Goal: Information Seeking & Learning: Learn about a topic

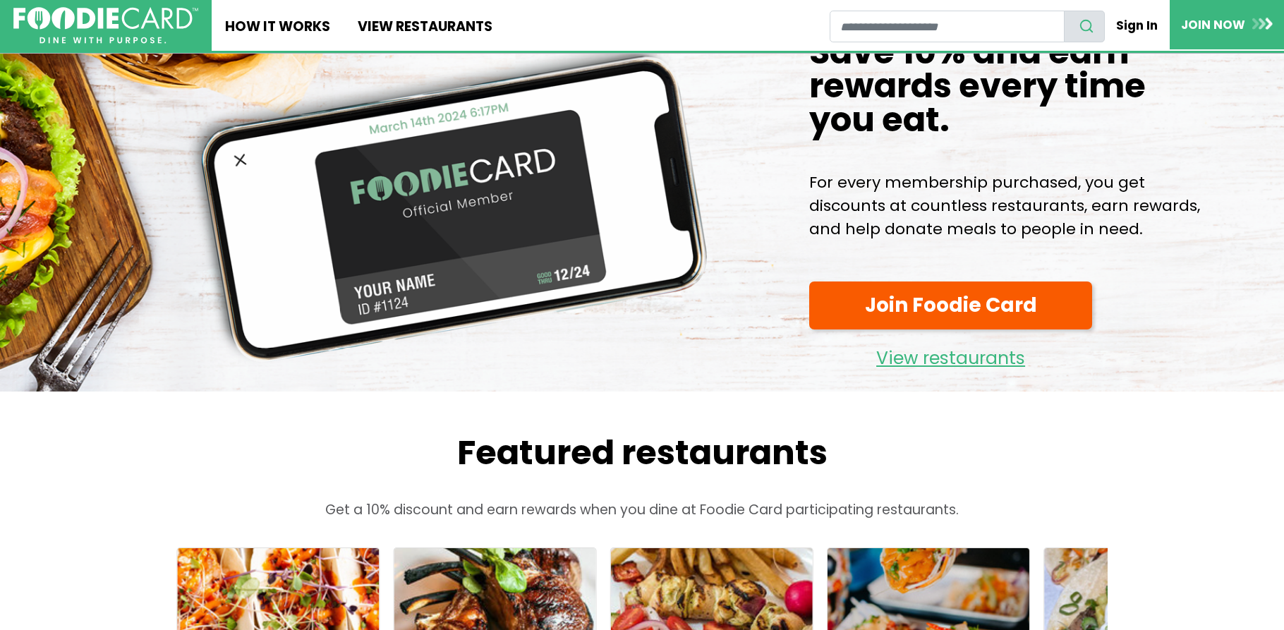
scroll to position [71, 0]
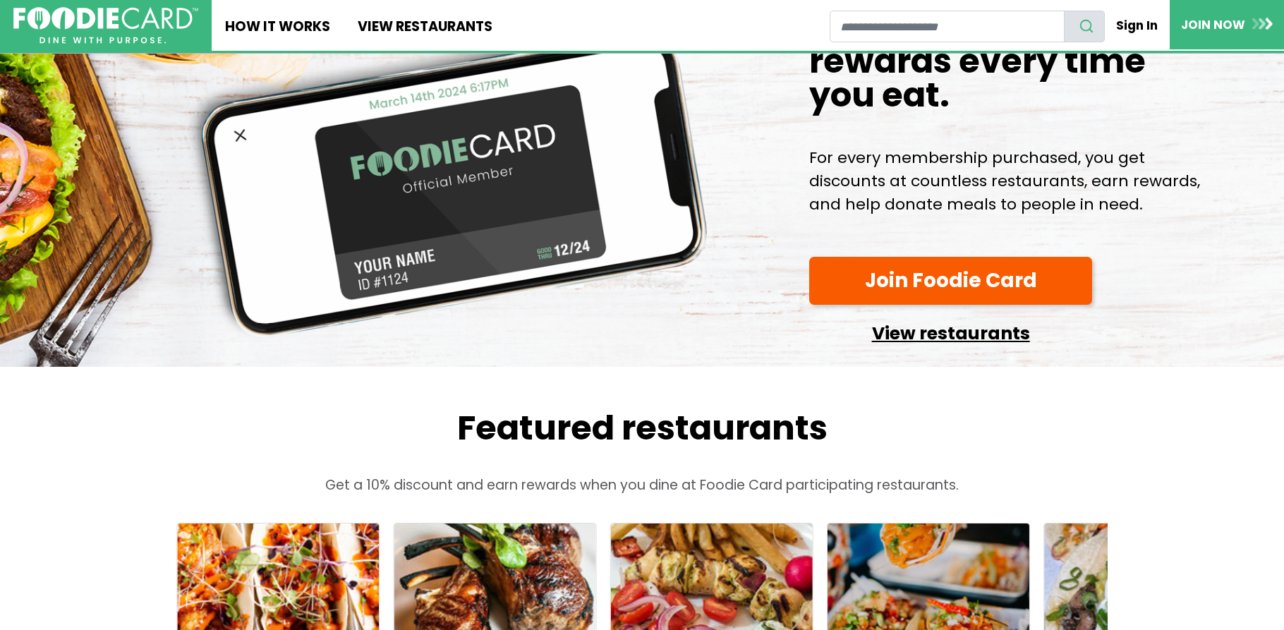
click at [971, 329] on link "View restaurants" at bounding box center [951, 330] width 284 height 36
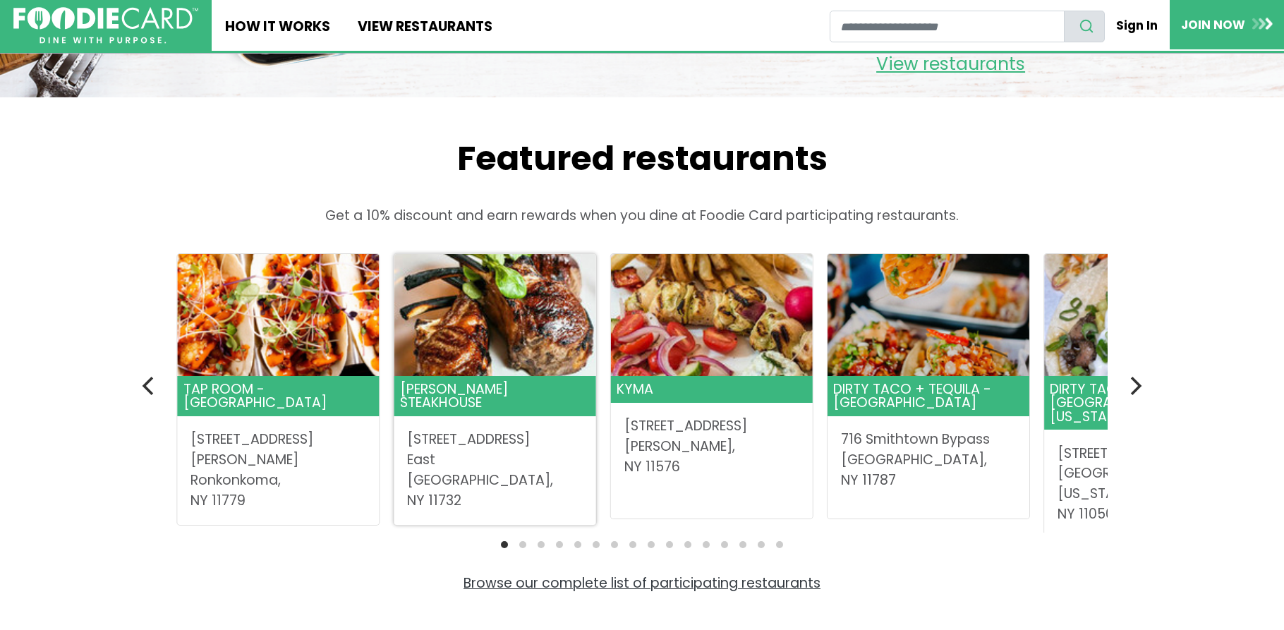
scroll to position [353, 0]
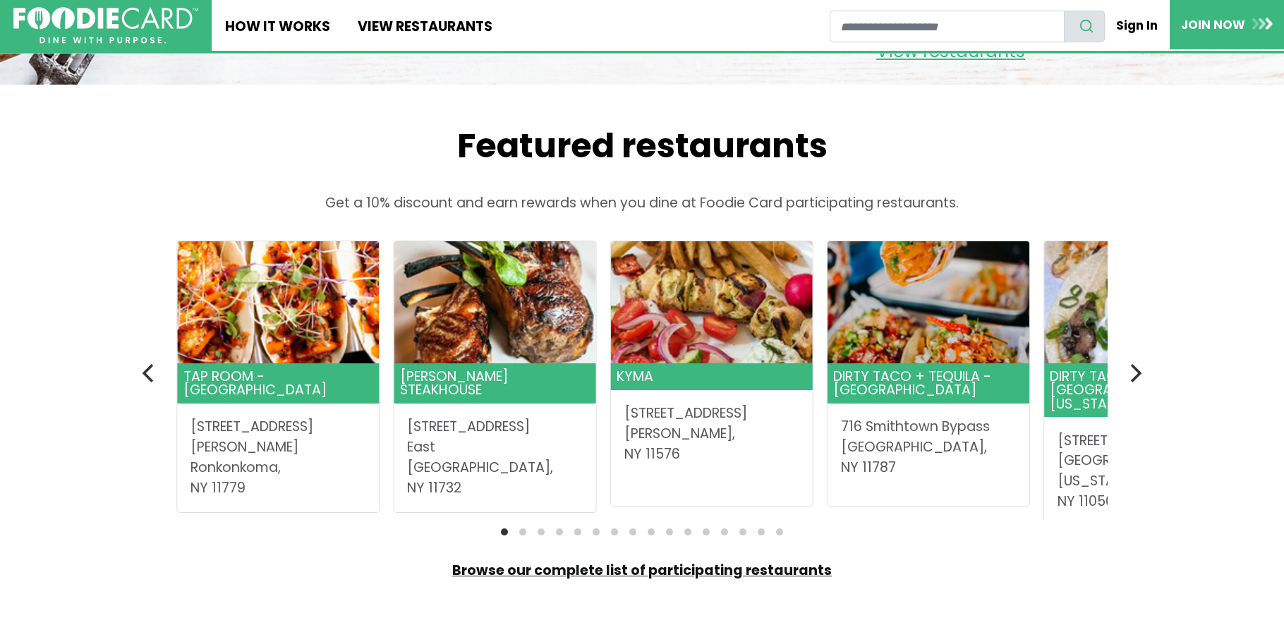
click at [626, 569] on link "Browse our complete list of participating restaurants" at bounding box center [642, 570] width 380 height 19
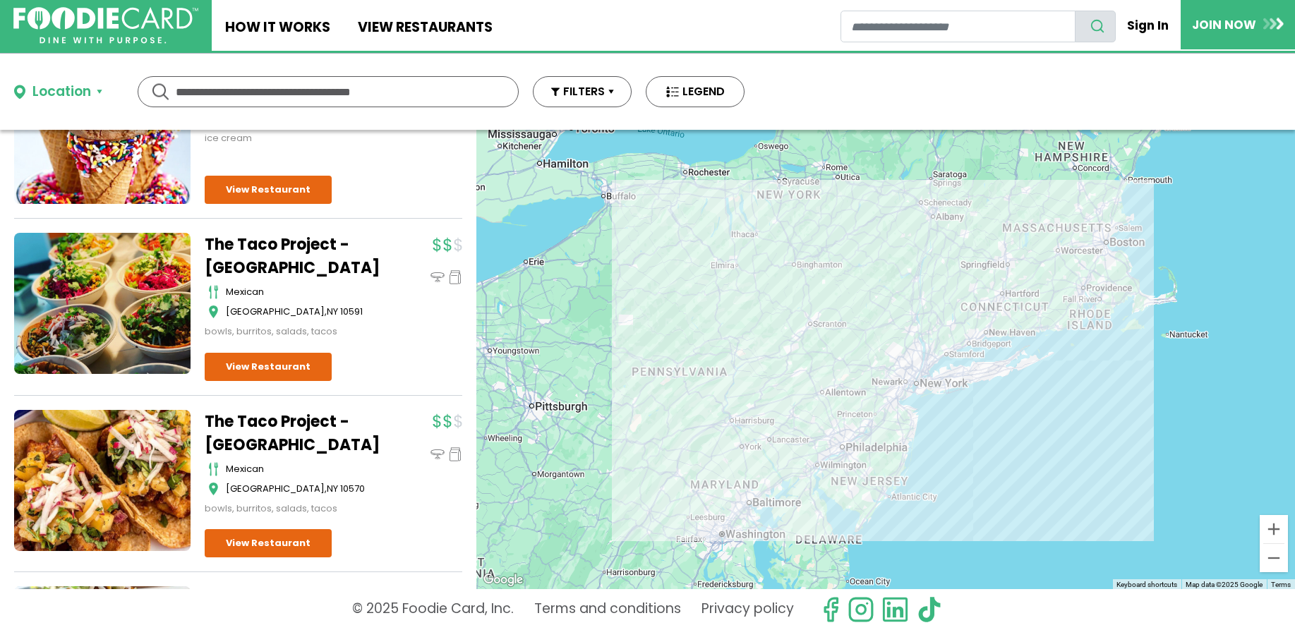
scroll to position [14352, 0]
click at [250, 91] on input "text" at bounding box center [328, 92] width 305 height 30
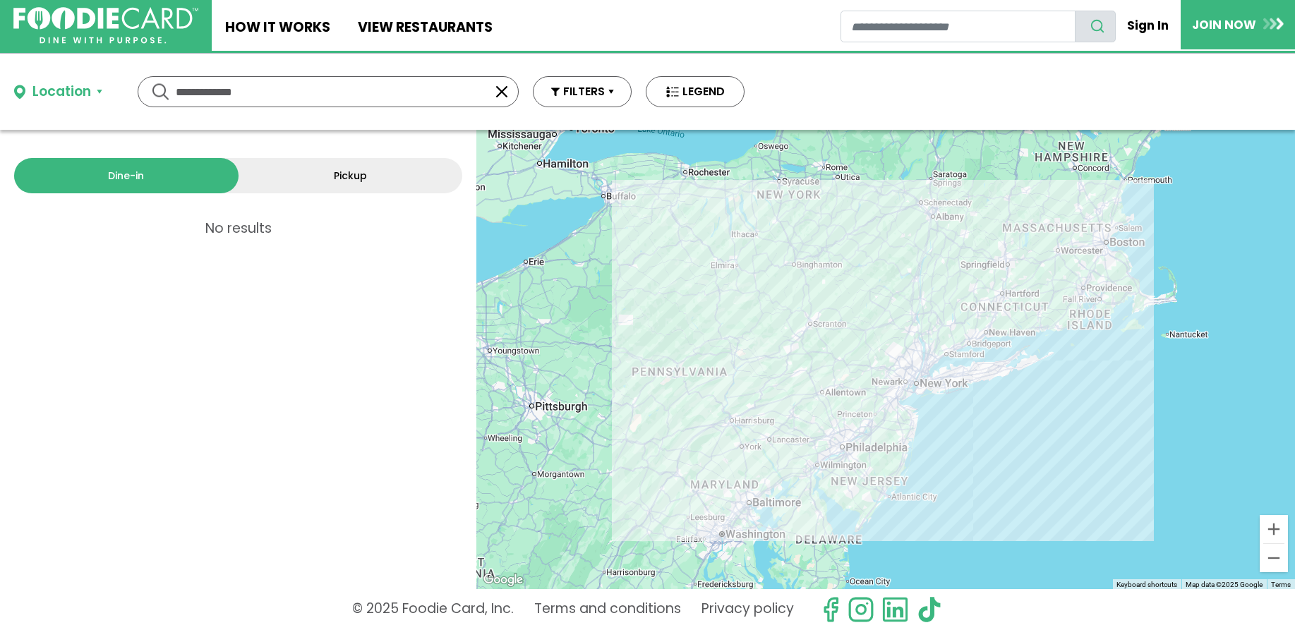
scroll to position [0, 0]
drag, startPoint x: 264, startPoint y: 93, endPoint x: 163, endPoint y: 98, distance: 101.0
click at [163, 98] on div "**********" at bounding box center [328, 91] width 381 height 31
type input "********"
click at [394, 278] on div "Dine-in Pickup 2 results for: mediterranean greek seafood american pizza italia…" at bounding box center [238, 359] width 476 height 459
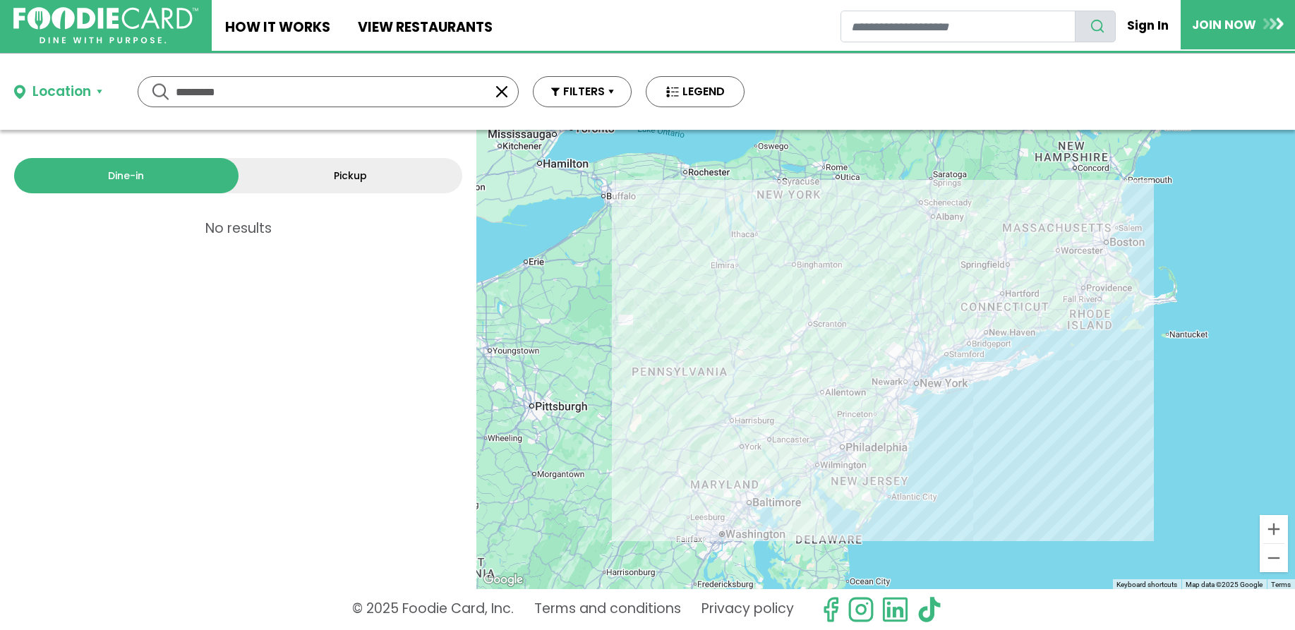
click at [98, 90] on button "Location" at bounding box center [58, 92] width 88 height 20
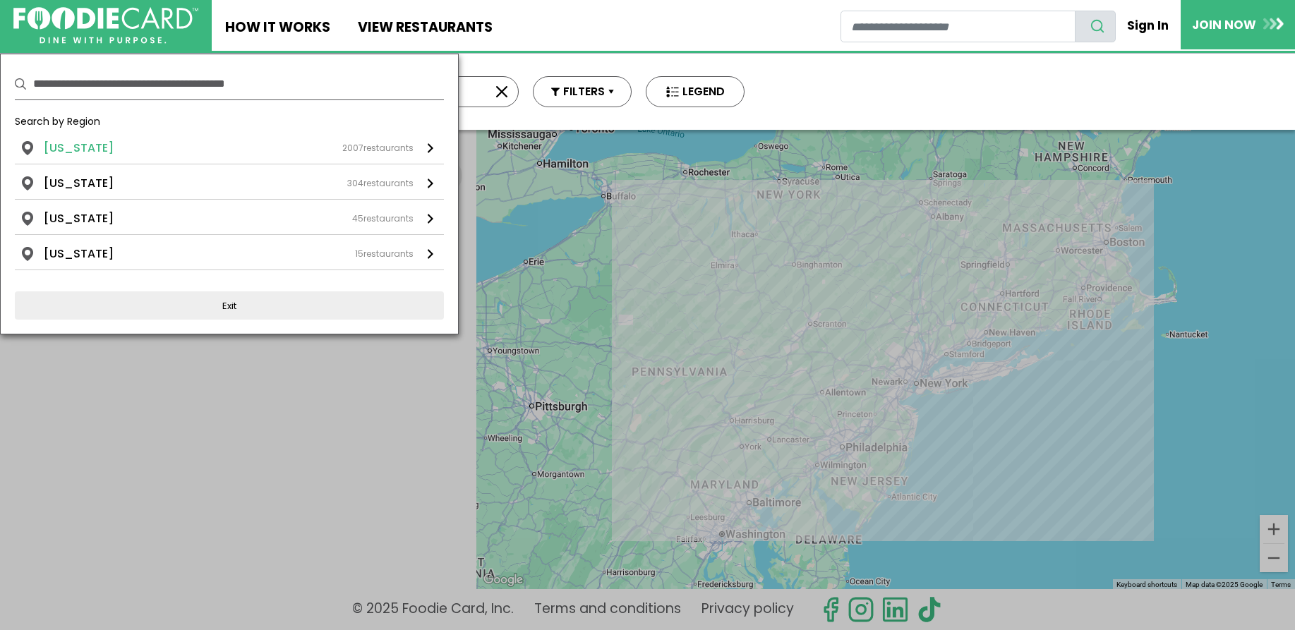
click at [90, 145] on li "[US_STATE]" at bounding box center [79, 148] width 70 height 17
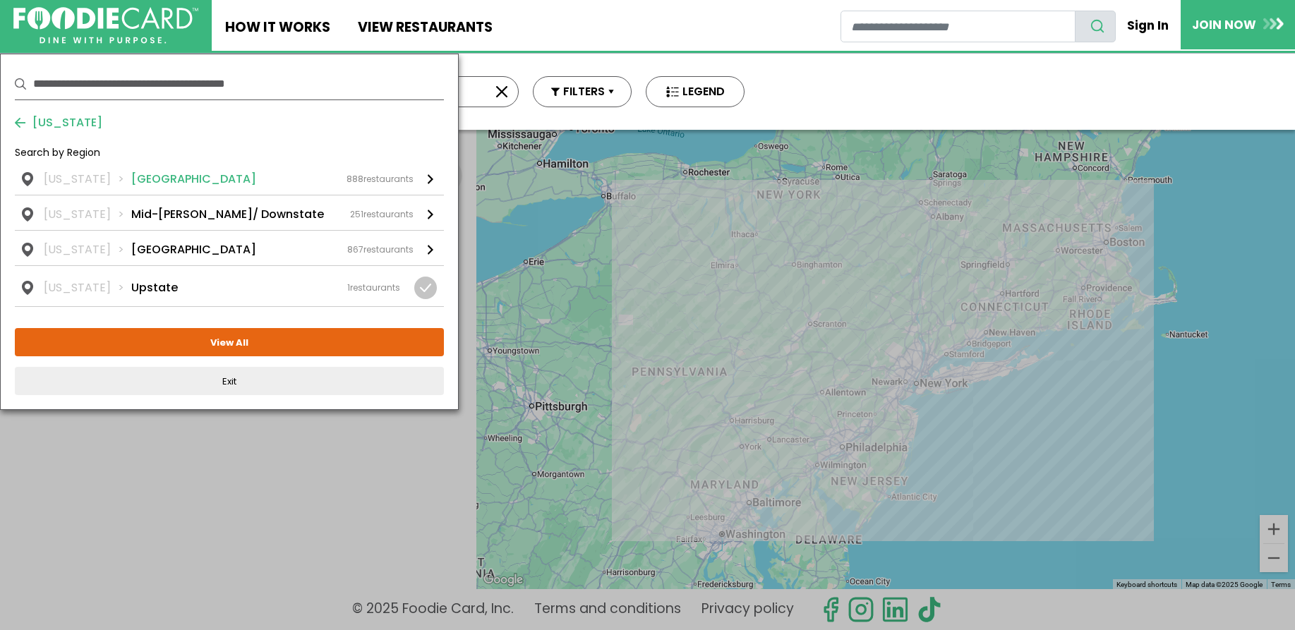
click at [377, 176] on div "888 restaurants" at bounding box center [379, 179] width 67 height 13
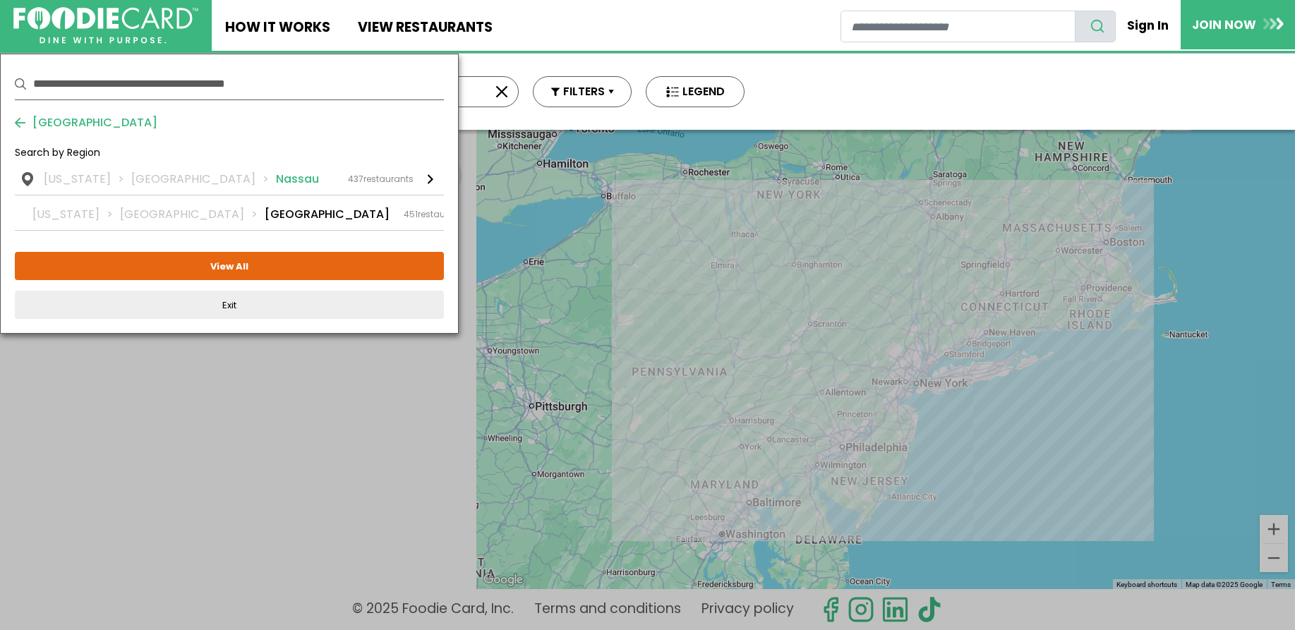
click at [276, 178] on li "Nassau" at bounding box center [297, 179] width 43 height 17
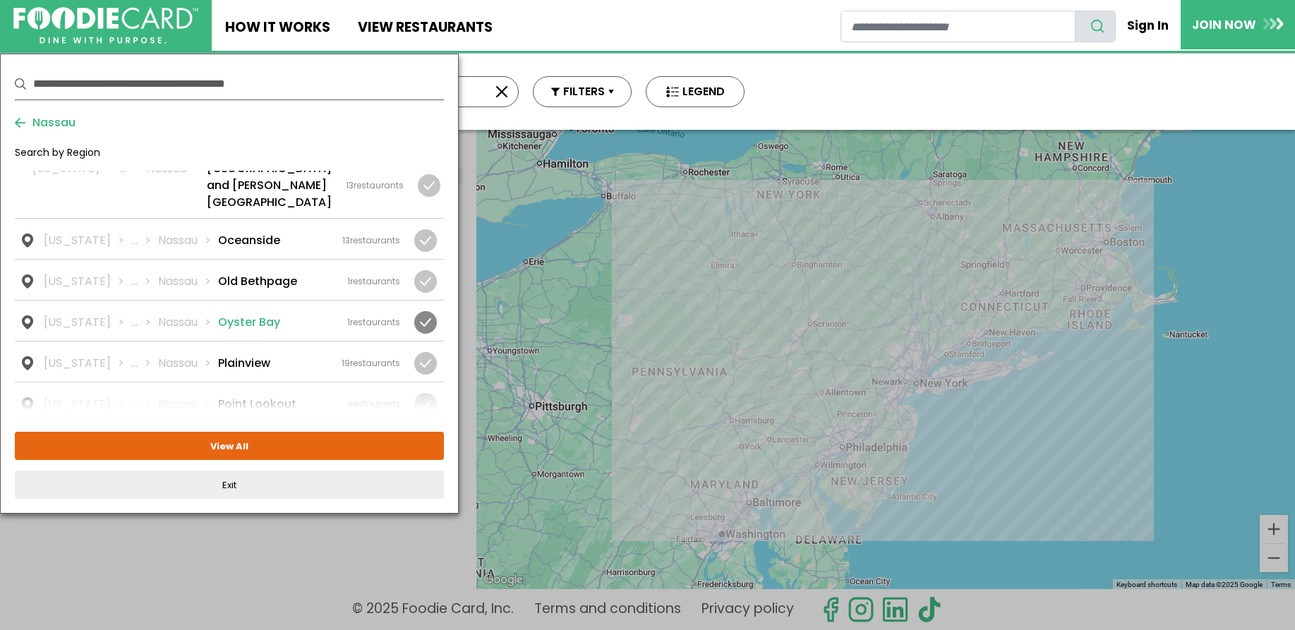
scroll to position [1482, 0]
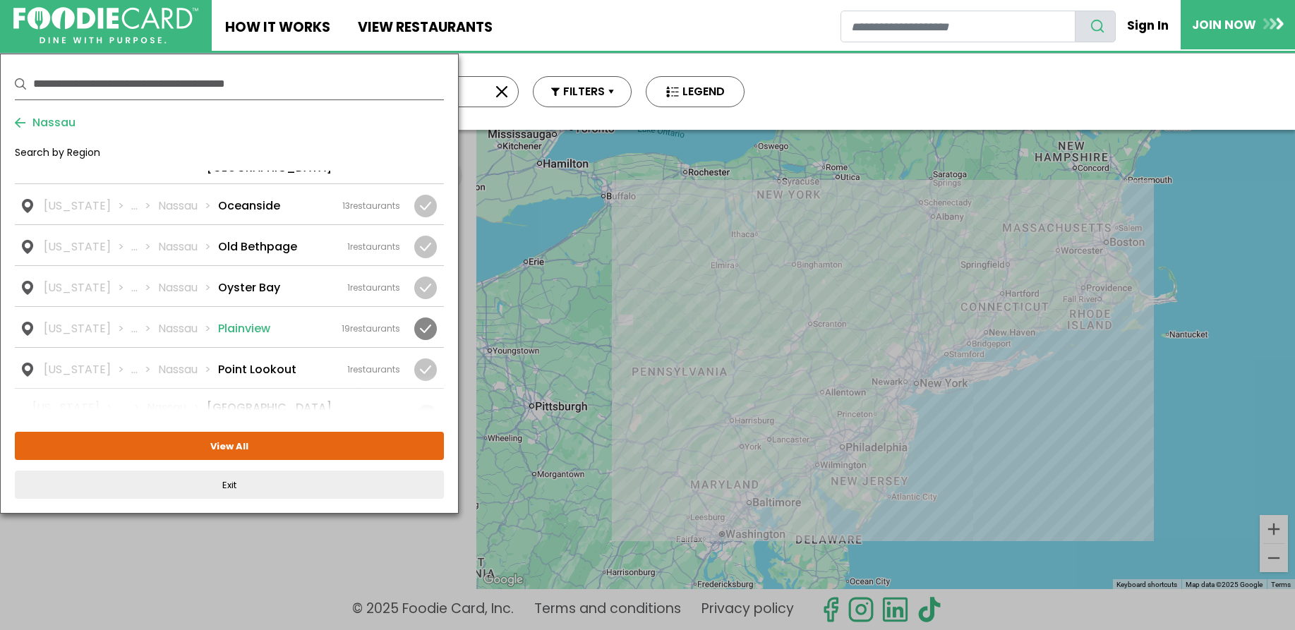
click at [218, 320] on li "Plainview" at bounding box center [244, 328] width 52 height 17
click at [417, 317] on div at bounding box center [425, 328] width 23 height 23
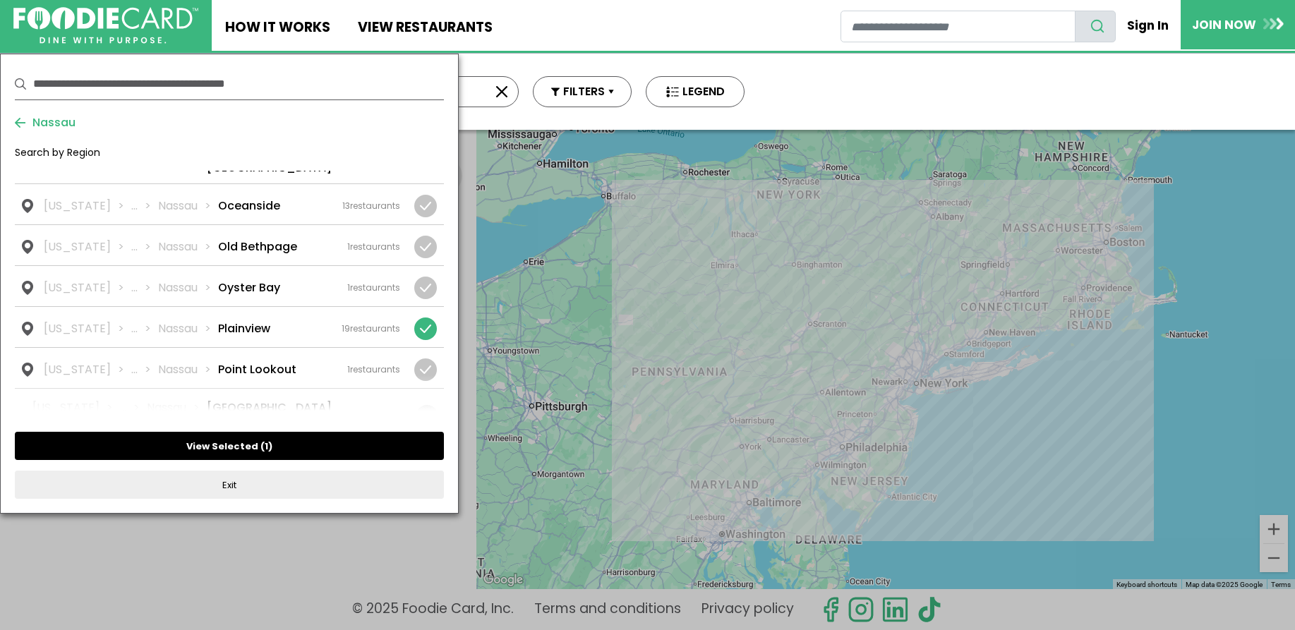
click at [262, 438] on button "View Selected ( 1 )" at bounding box center [229, 446] width 429 height 28
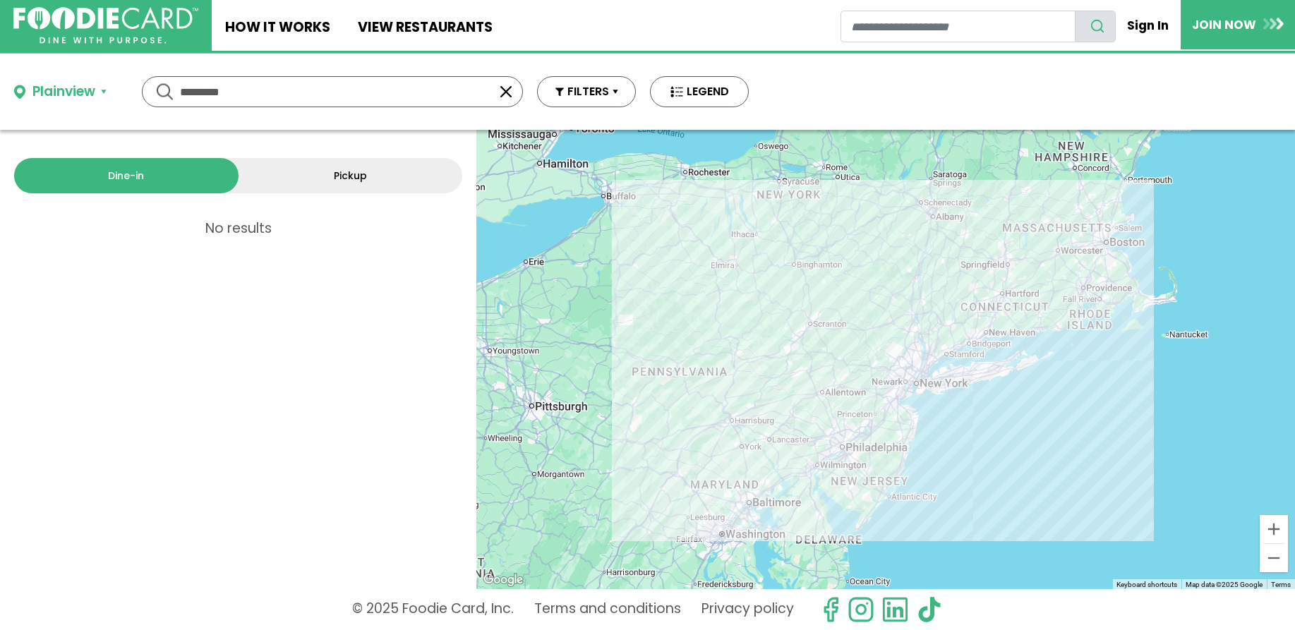
drag, startPoint x: 243, startPoint y: 91, endPoint x: 126, endPoint y: 91, distance: 117.8
click at [126, 91] on div "Plainview ********* ********* Use my current location Search by Region New York…" at bounding box center [381, 92] width 763 height 76
click at [181, 101] on input "text" at bounding box center [332, 92] width 305 height 30
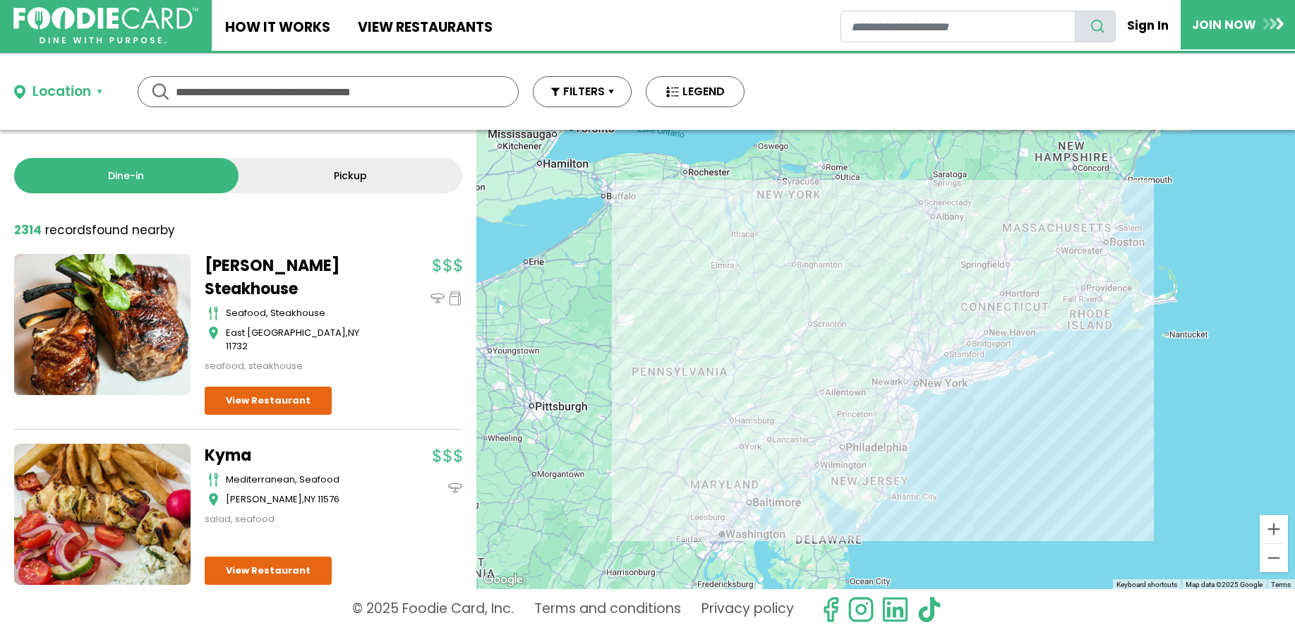
click at [207, 90] on input "text" at bounding box center [328, 92] width 305 height 30
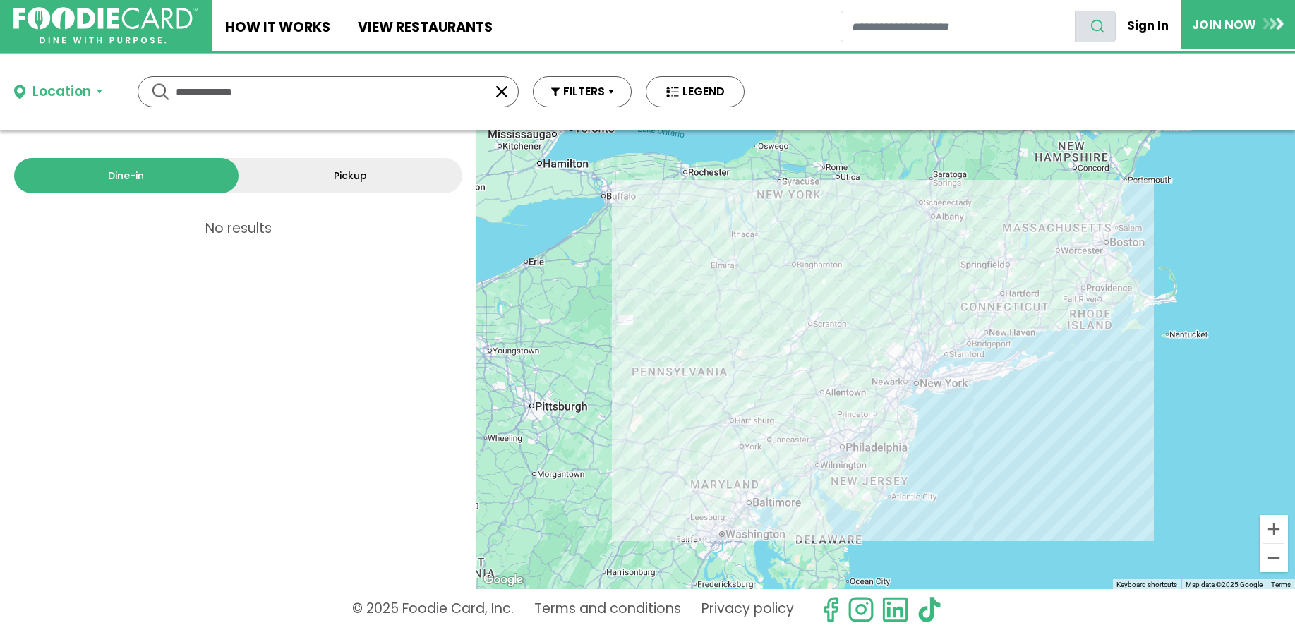
type input "**********"
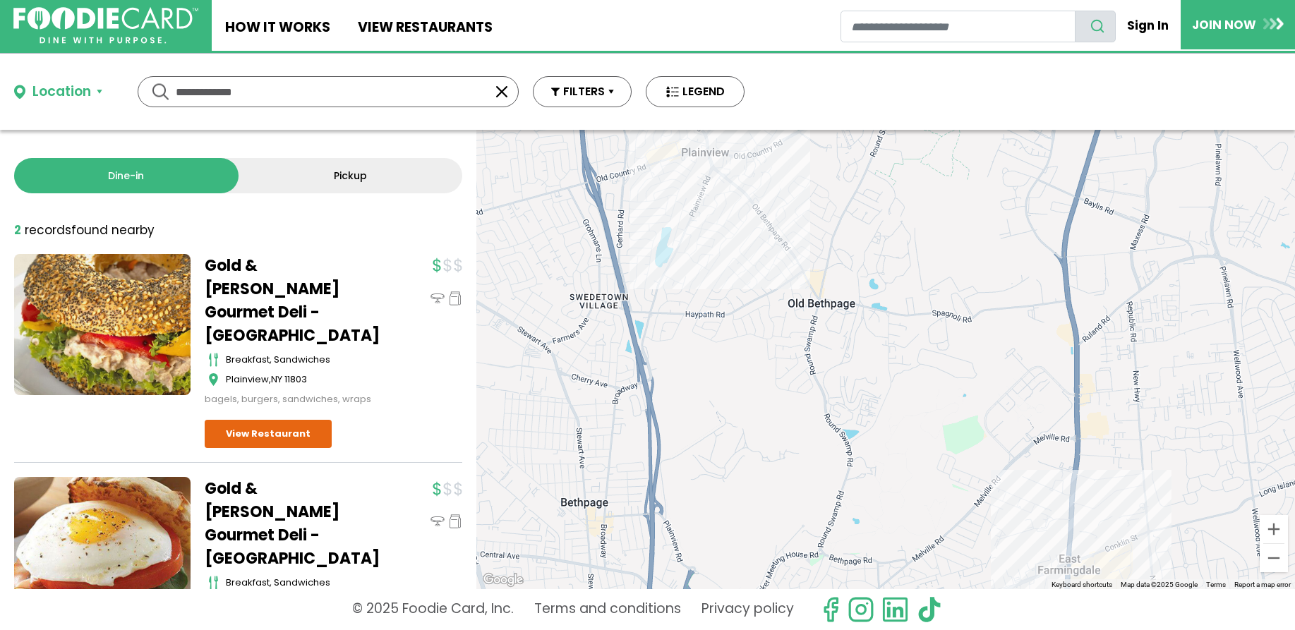
drag, startPoint x: 266, startPoint y: 90, endPoint x: 176, endPoint y: 94, distance: 90.4
click at [176, 94] on input "**********" at bounding box center [328, 92] width 305 height 30
click at [497, 92] on button "button" at bounding box center [501, 91] width 17 height 17
